Goal: Find contact information: Obtain details needed to contact an individual or organization

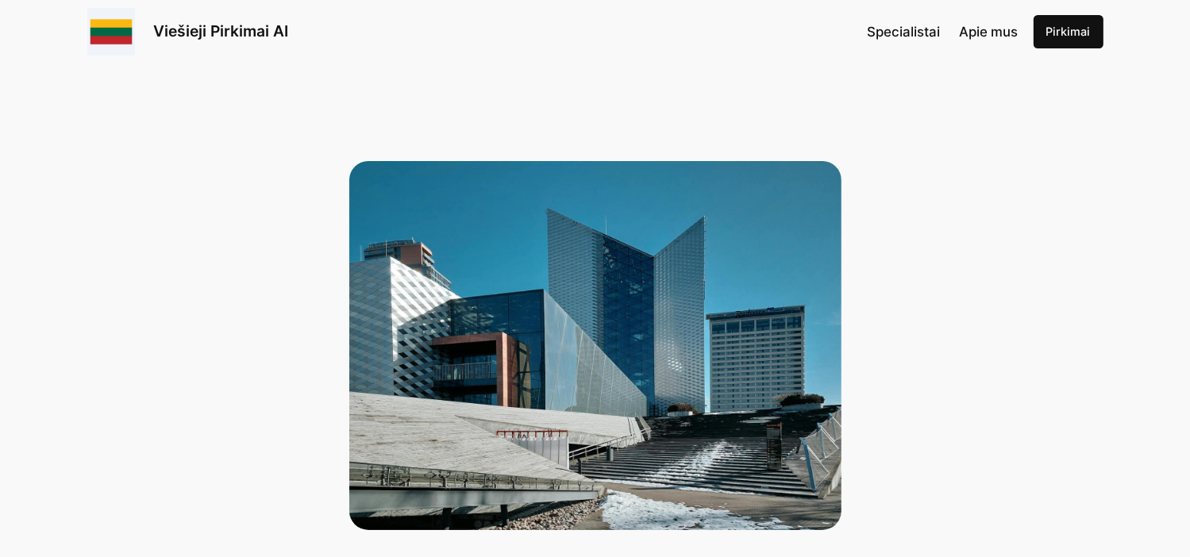
click at [883, 29] on span "Specialistai" at bounding box center [903, 32] width 73 height 16
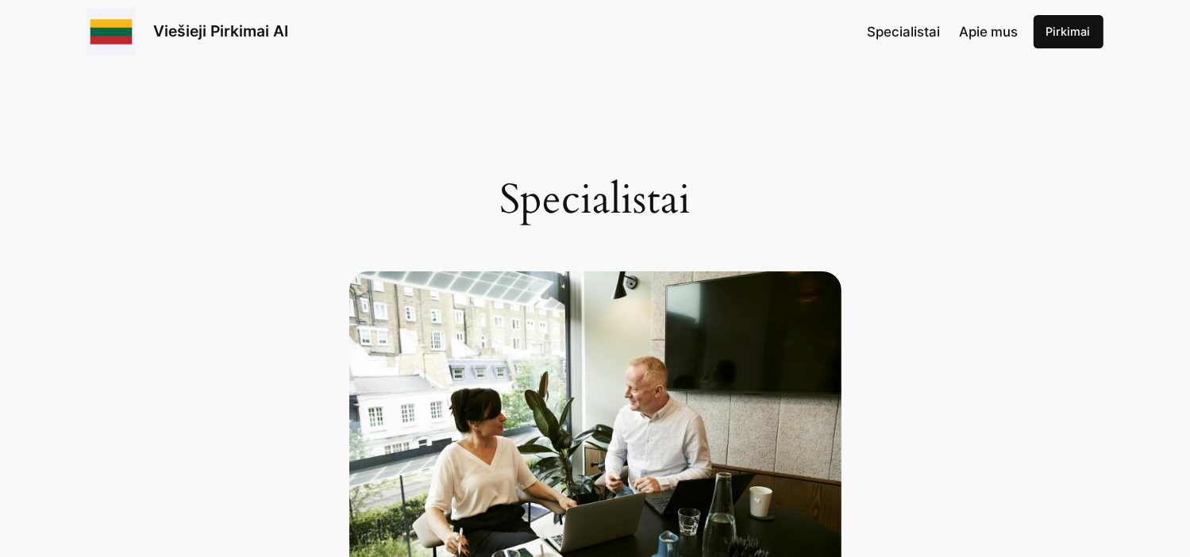
click at [896, 33] on span "Specialistai" at bounding box center [903, 32] width 73 height 16
click at [1006, 29] on span "Apie mus" at bounding box center [988, 32] width 59 height 16
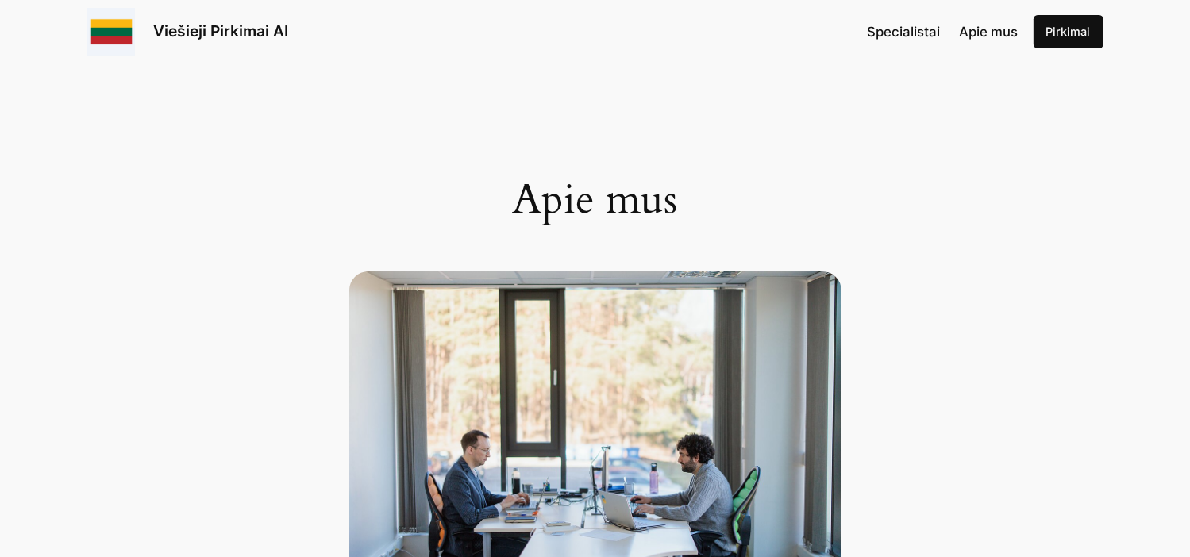
click at [918, 33] on span "Specialistai" at bounding box center [903, 32] width 73 height 16
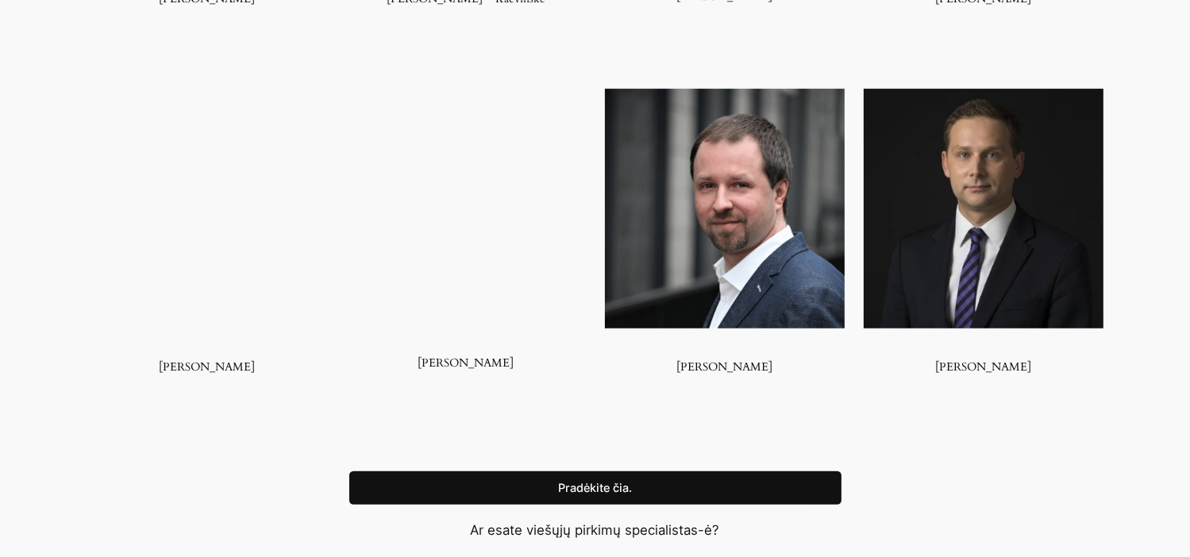
scroll to position [1270, 0]
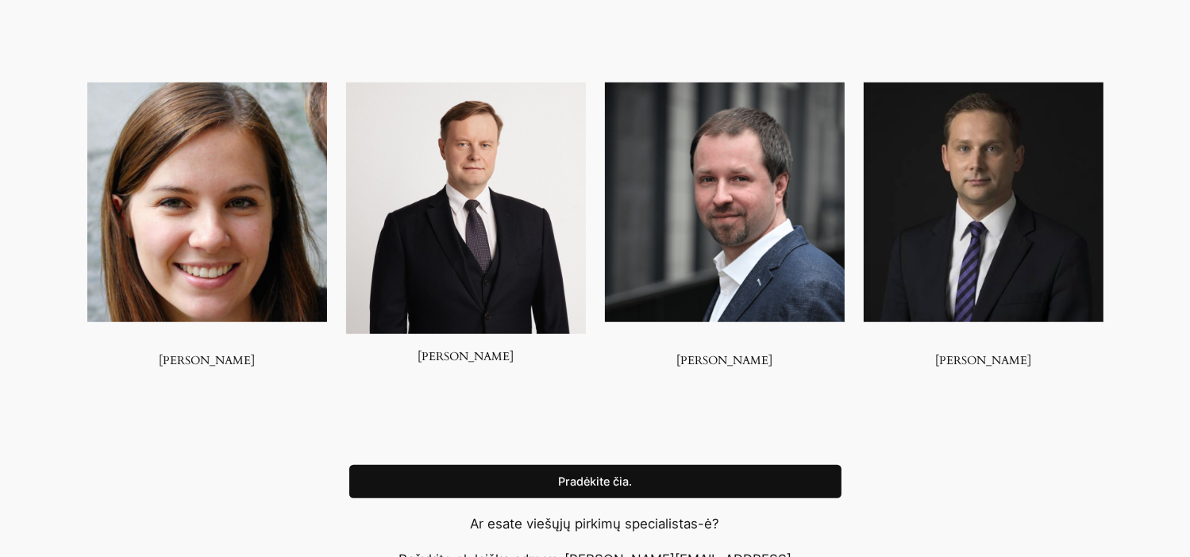
click at [471, 317] on img at bounding box center [466, 209] width 240 height 252
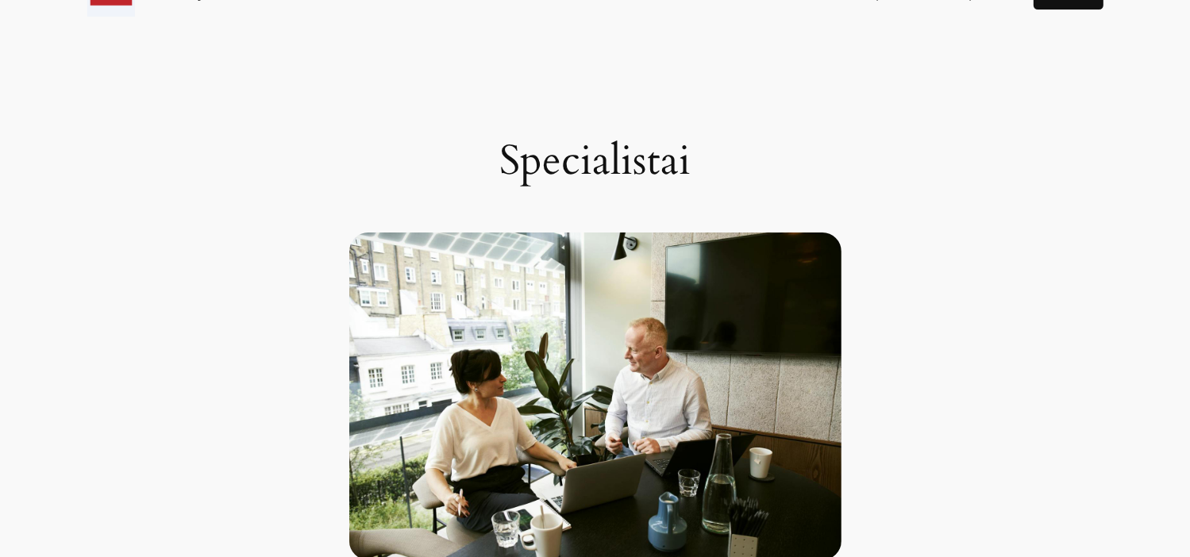
scroll to position [0, 0]
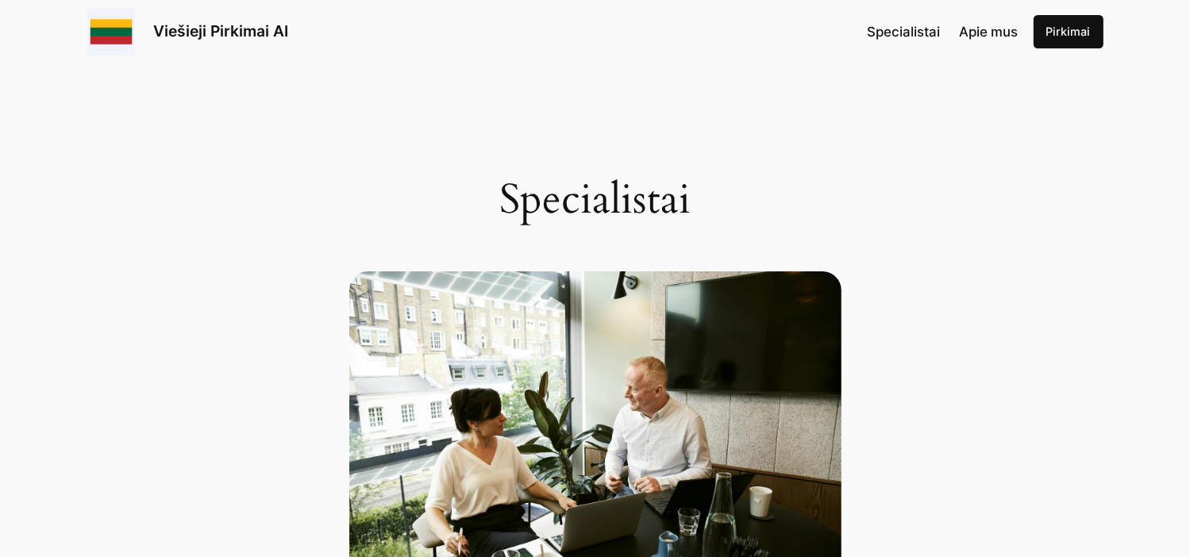
click at [1048, 28] on link "Pirkimai" at bounding box center [1068, 31] width 70 height 33
